Goal: Task Accomplishment & Management: Manage account settings

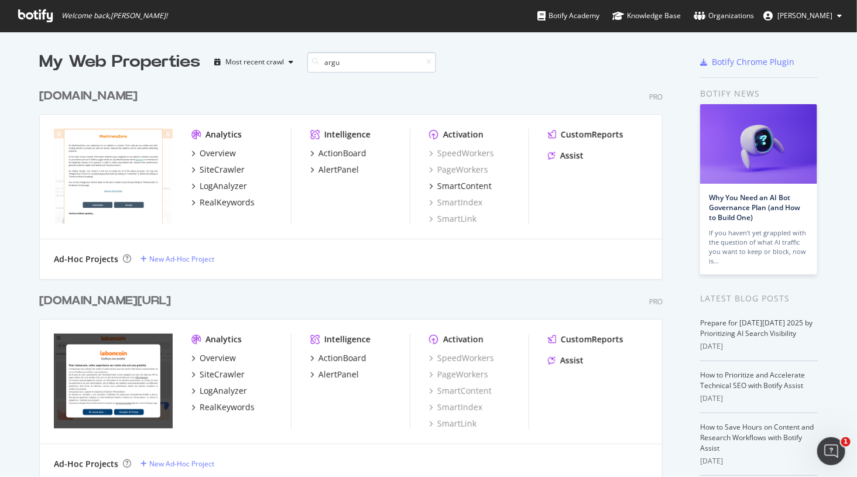
scroll to position [254, 633]
type input "argus"
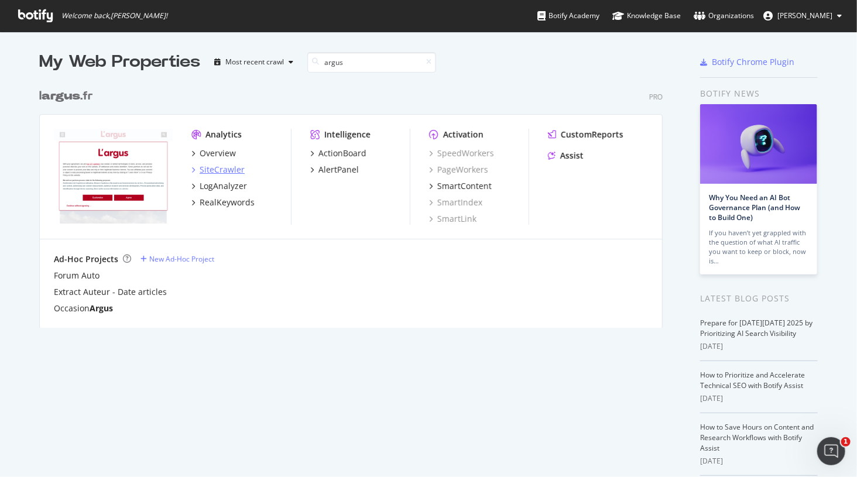
click at [214, 170] on div "SiteCrawler" at bounding box center [222, 170] width 45 height 12
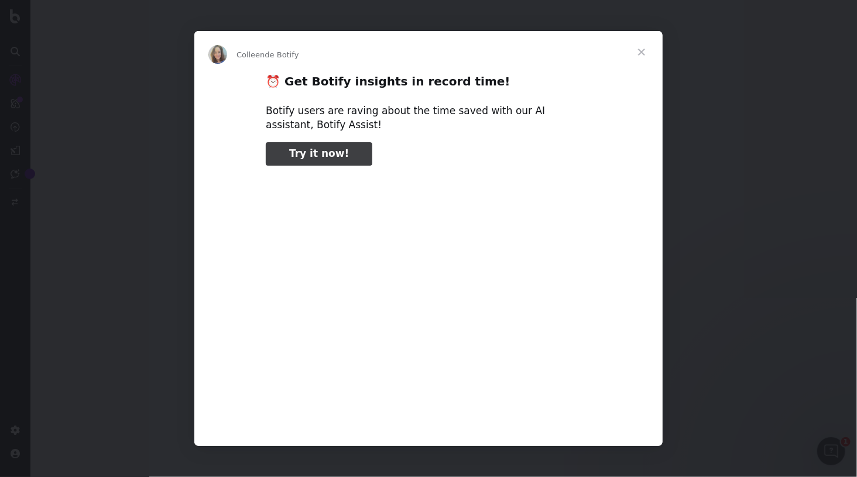
type input "132548"
click at [639, 49] on span "Fermer" at bounding box center [642, 52] width 42 height 42
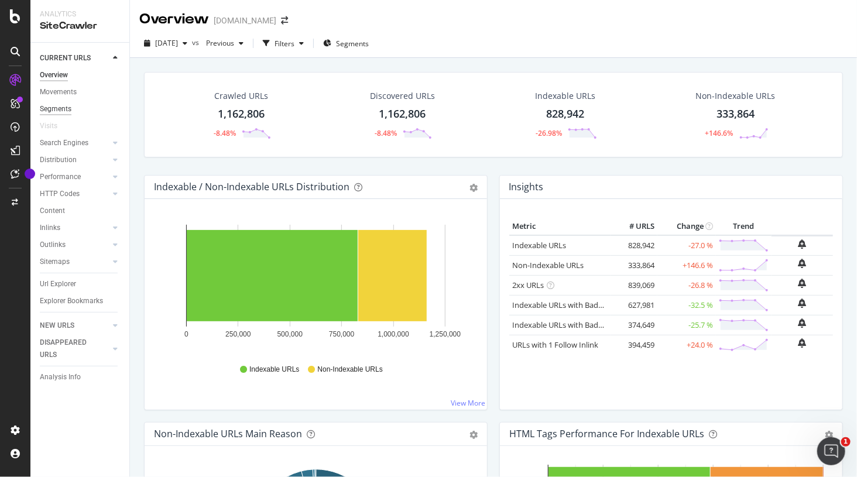
click at [50, 109] on div "Segments" at bounding box center [56, 109] width 32 height 12
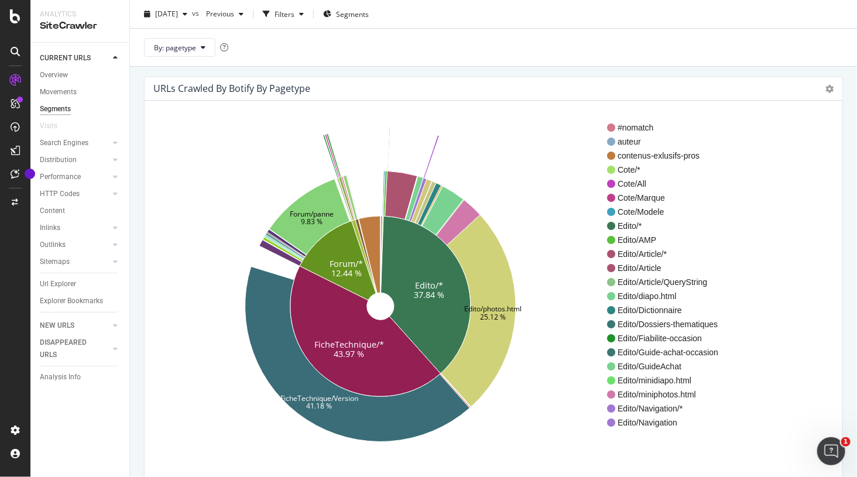
scroll to position [30, 0]
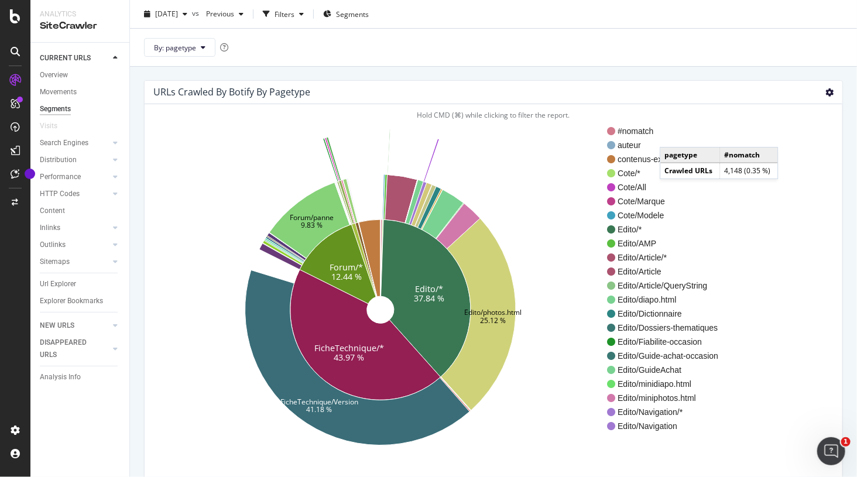
click at [831, 91] on icon at bounding box center [830, 92] width 8 height 8
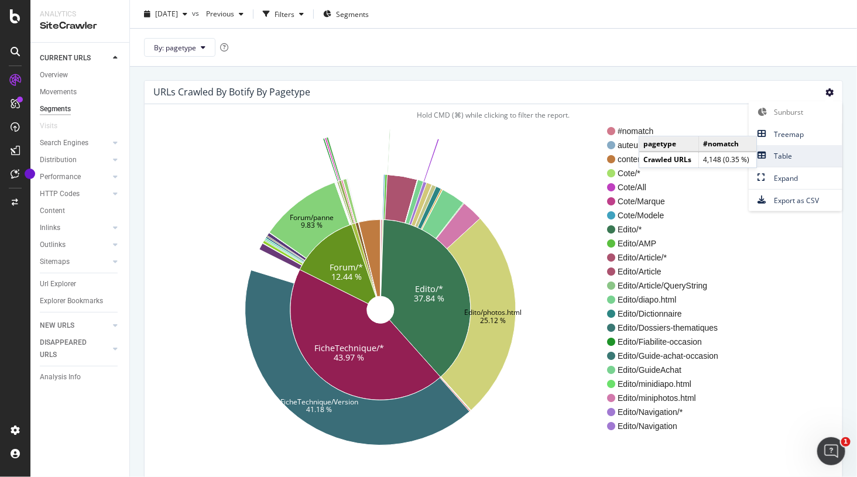
click at [782, 150] on span "Table" at bounding box center [796, 156] width 94 height 16
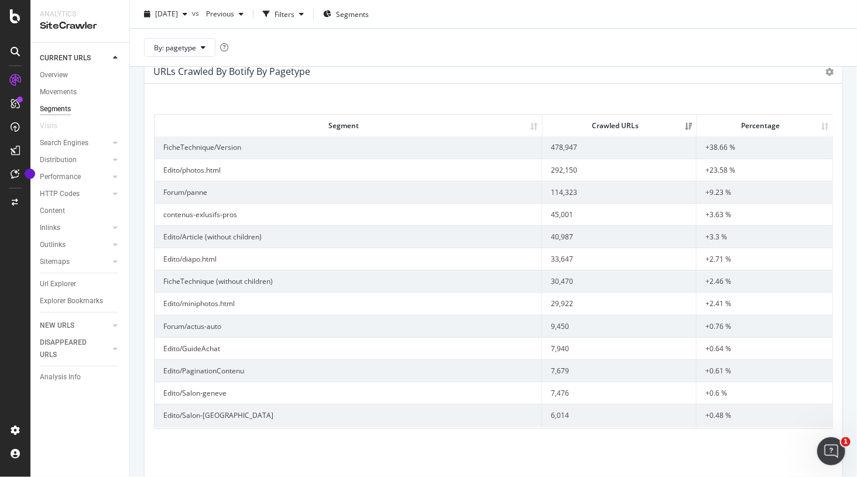
scroll to position [0, 0]
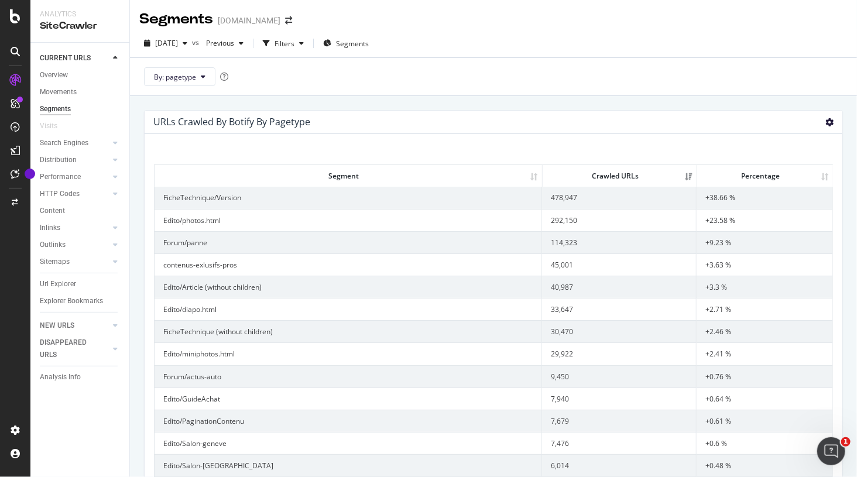
click at [830, 119] on icon at bounding box center [830, 122] width 8 height 8
click at [786, 228] on span "Export as CSV" at bounding box center [796, 231] width 94 height 16
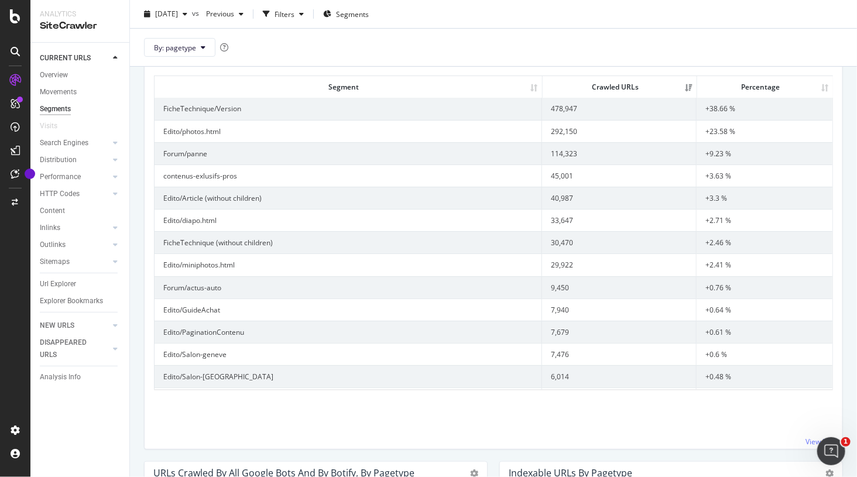
scroll to position [94, 0]
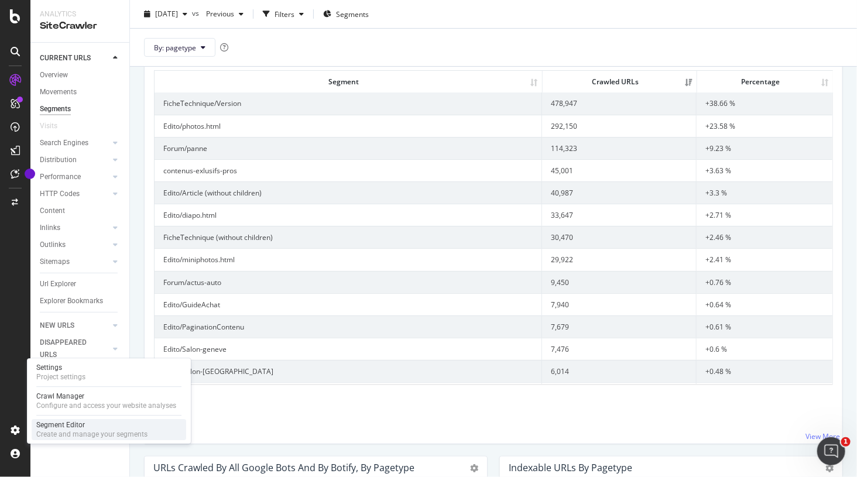
click at [64, 428] on div "Segment Editor" at bounding box center [91, 424] width 111 height 9
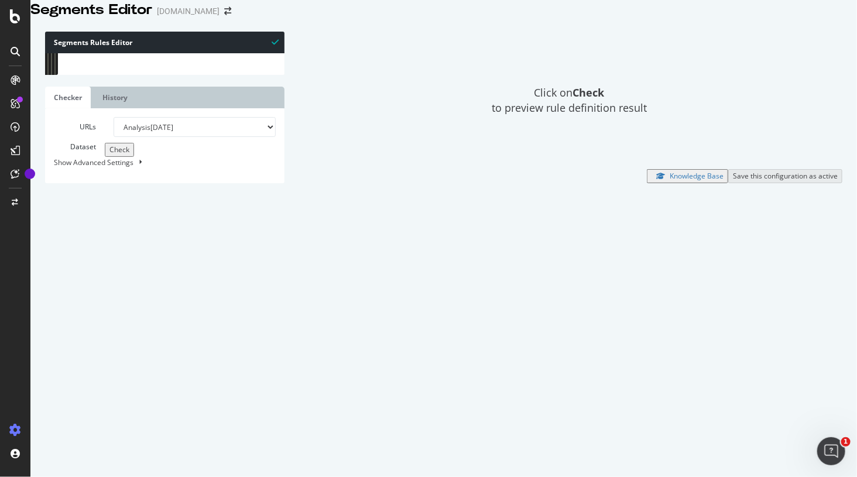
type textarea "path /fiche-technique/utilitaires-legers.html"
click at [244, 70] on span "​" at bounding box center [241, 63] width 14 height 15
click at [365, 82] on div "Click on Check to preview rule definition result" at bounding box center [569, 101] width 546 height 138
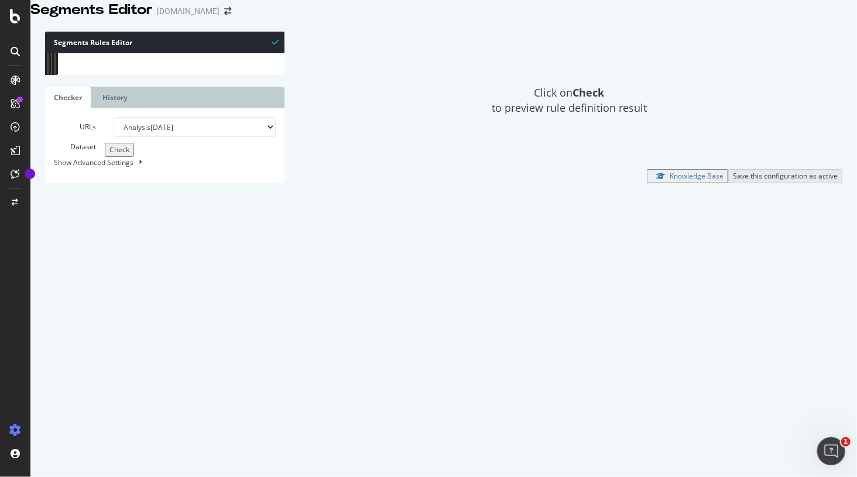
drag, startPoint x: 143, startPoint y: 74, endPoint x: 70, endPoint y: 71, distance: 73.2
click at [70, 53] on div "path /fiche-technique/utilitaires-legers.html 25 26 27 28 29 30 31 32 33 34 35 …" at bounding box center [164, 53] width 239 height 0
type input "c"
paste input "NavEdito"
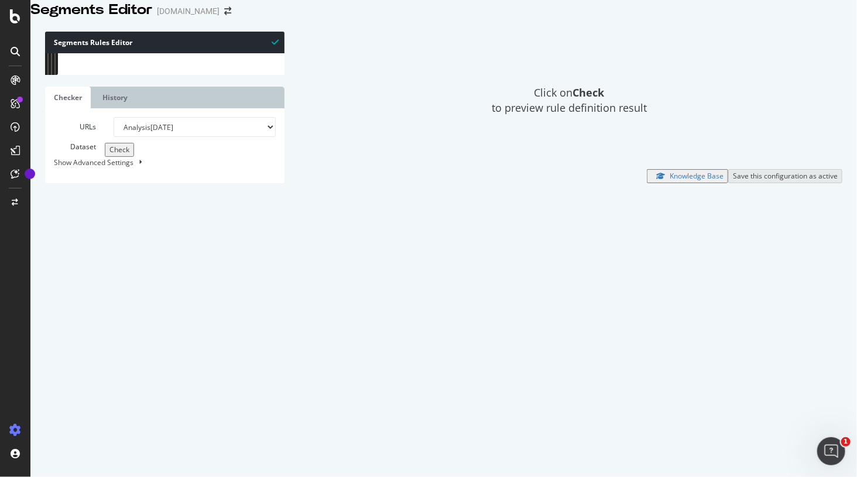
type input "N"
type input "exlu"
paste textarea "Cursor at row 541"
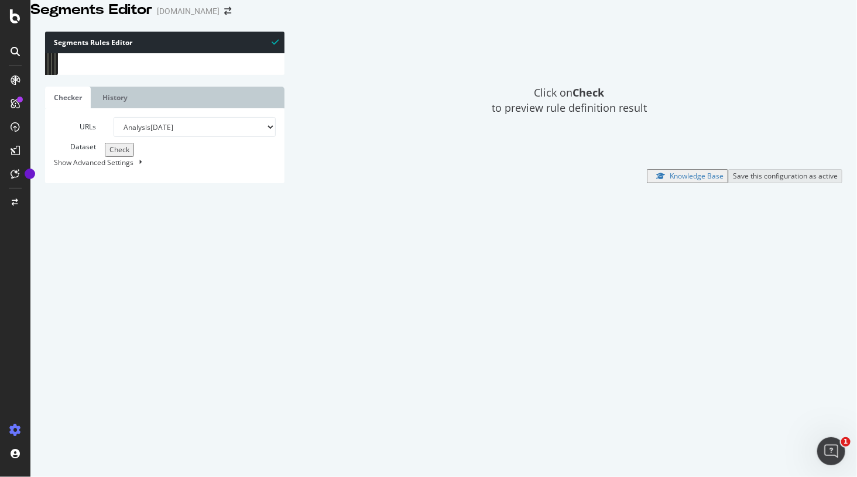
type textarea "path rx:^/actualite-automobile/[^/]+\.(jpe?g|JPE?G|png|PNG|gif|GIF)$"
click at [109, 155] on span "Check" at bounding box center [119, 150] width 20 height 10
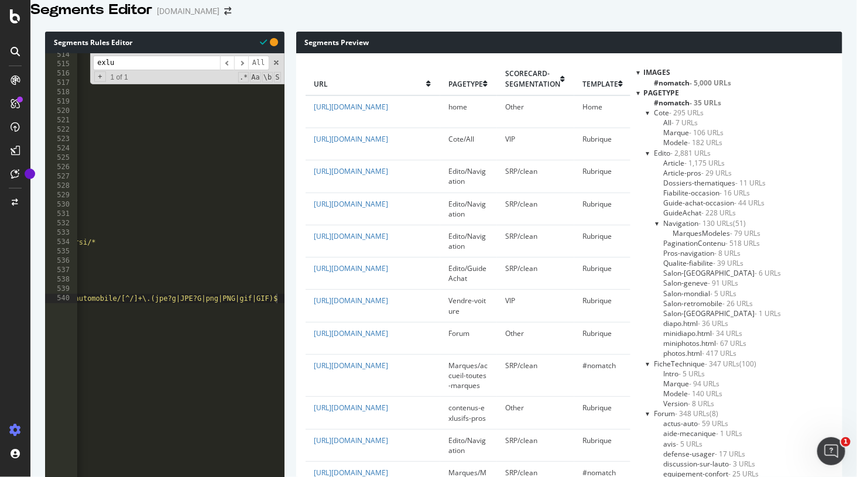
scroll to position [558, 0]
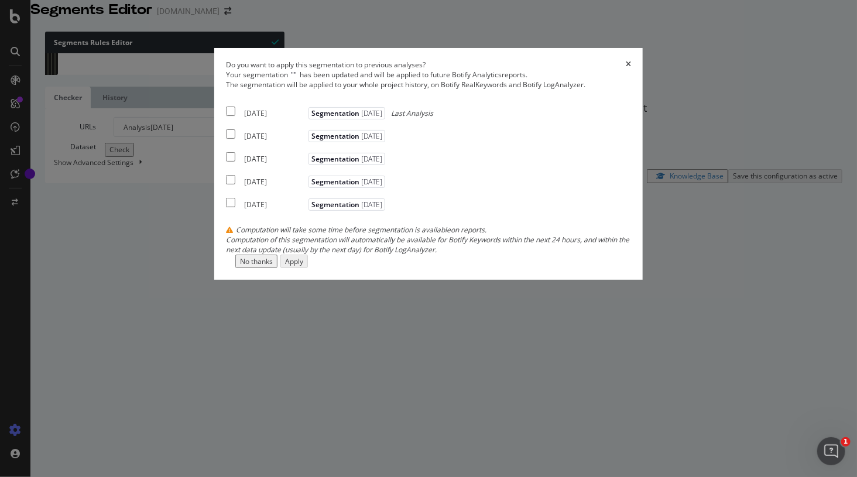
click at [226, 116] on input "modal" at bounding box center [230, 111] width 9 height 9
checkbox input "true"
click at [226, 139] on input "modal" at bounding box center [230, 133] width 9 height 9
checkbox input "true"
click at [226, 162] on input "modal" at bounding box center [230, 156] width 9 height 9
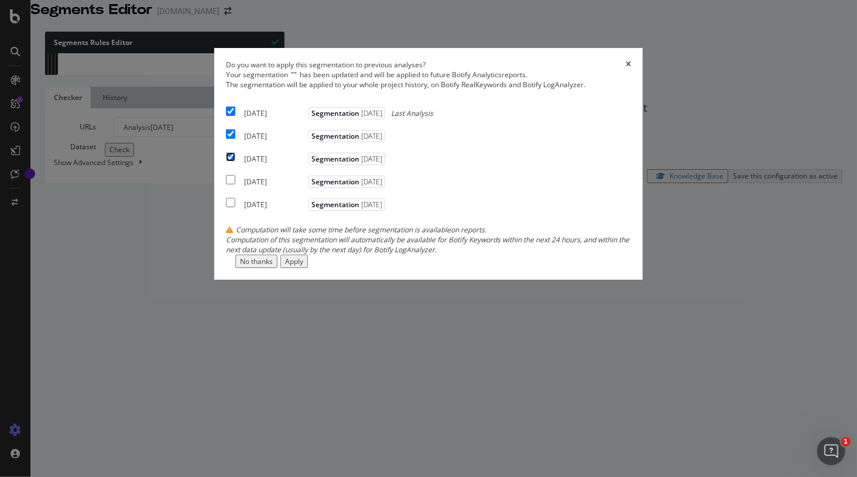
checkbox input "true"
click at [303, 266] on div "Apply" at bounding box center [294, 261] width 18 height 10
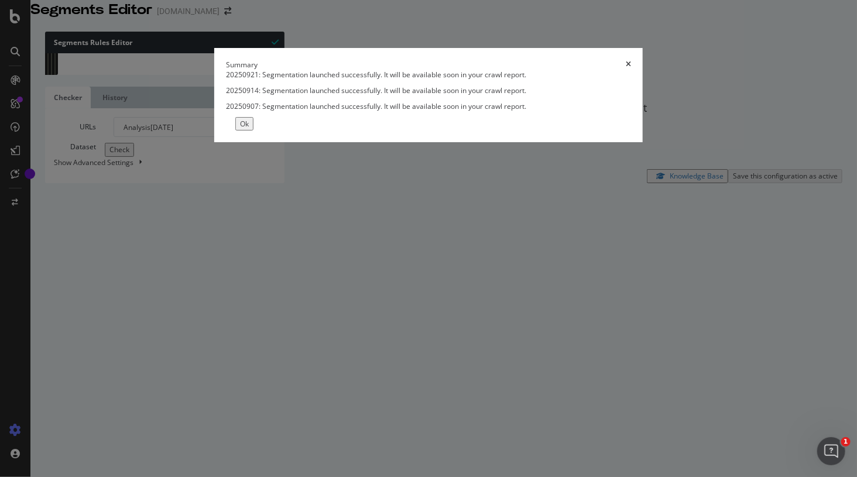
click at [249, 129] on div "Ok" at bounding box center [244, 124] width 9 height 10
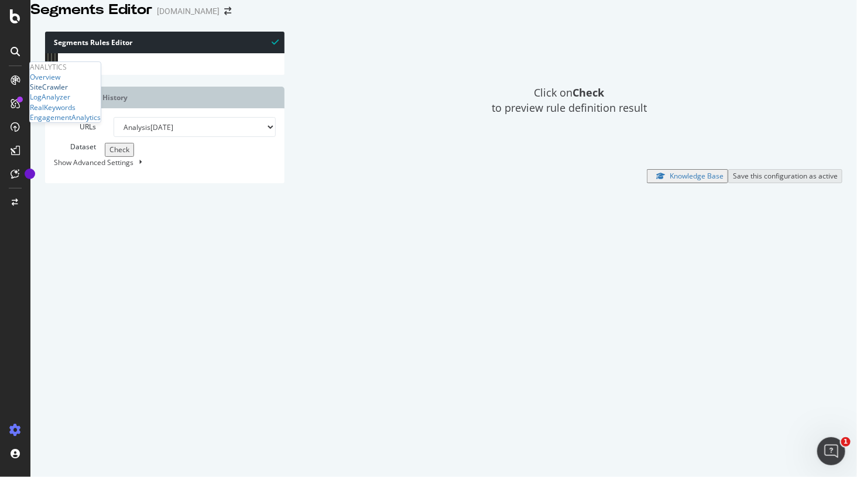
click at [57, 92] on div "SiteCrawler" at bounding box center [49, 87] width 38 height 10
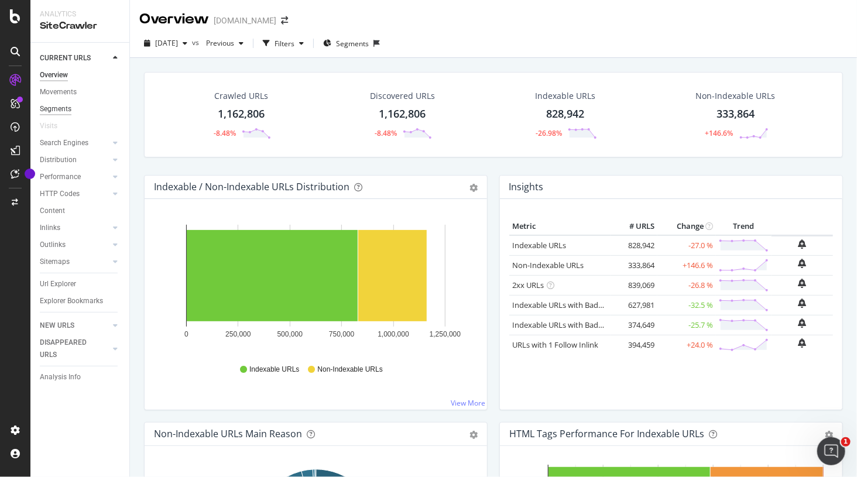
click at [54, 108] on div "Segments" at bounding box center [56, 109] width 32 height 12
